Goal: Task Accomplishment & Management: Manage account settings

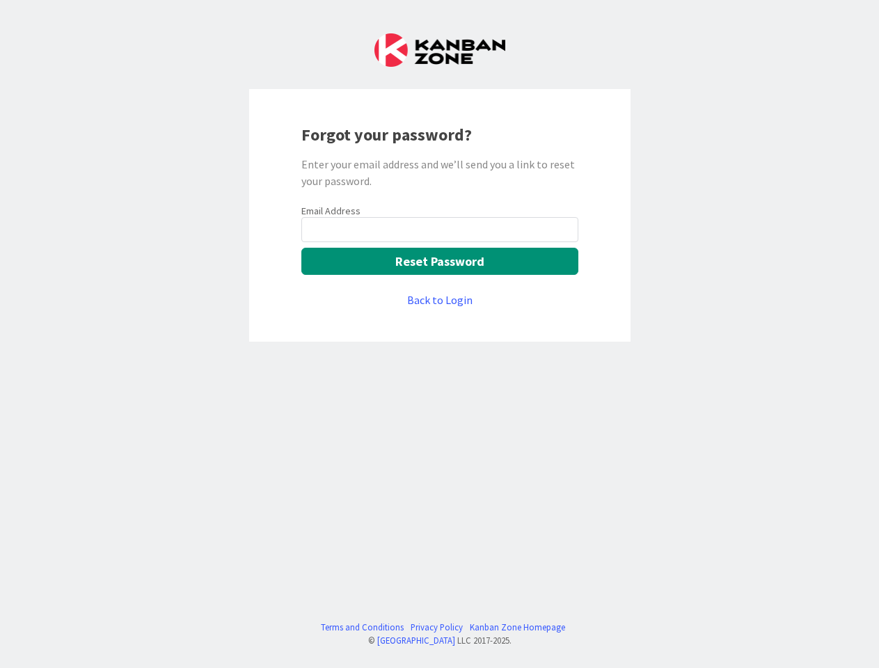
click at [439, 334] on div "Forgot your password? Enter your email address and we’ll send you a link to res…" at bounding box center [439, 215] width 381 height 253
click at [440, 261] on button "Reset Password" at bounding box center [439, 261] width 277 height 27
